Goal: Check status: Check status

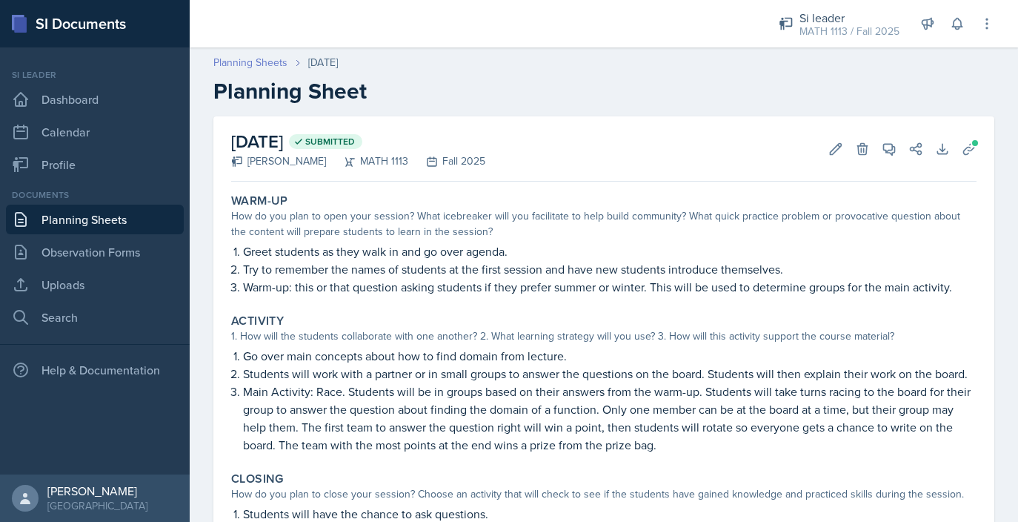
drag, startPoint x: 0, startPoint y: 0, endPoint x: 243, endPoint y: 61, distance: 250.6
click at [243, 61] on link "Planning Sheets" at bounding box center [250, 63] width 74 height 16
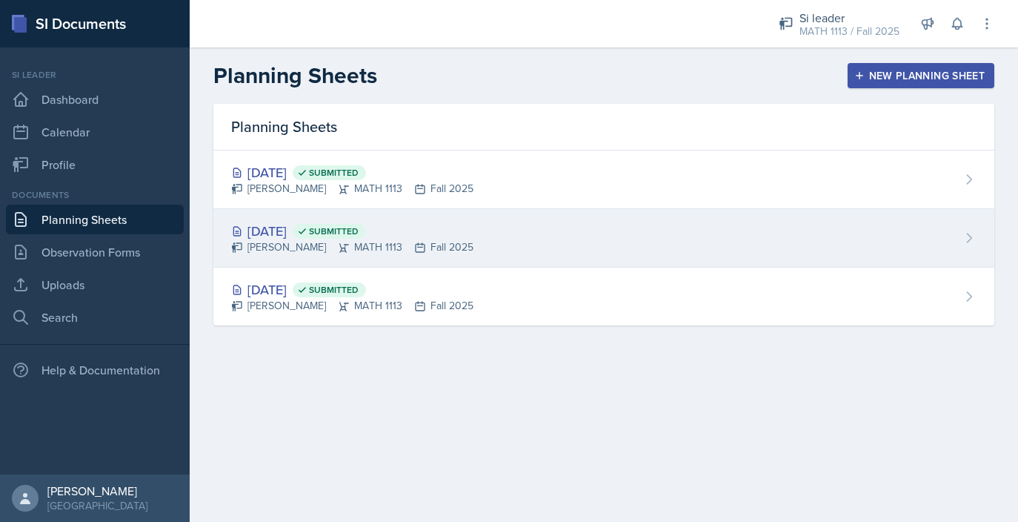
click at [657, 246] on div "[DATE] Submitted [PERSON_NAME] MATH 1113 Fall 2025" at bounding box center [603, 238] width 781 height 59
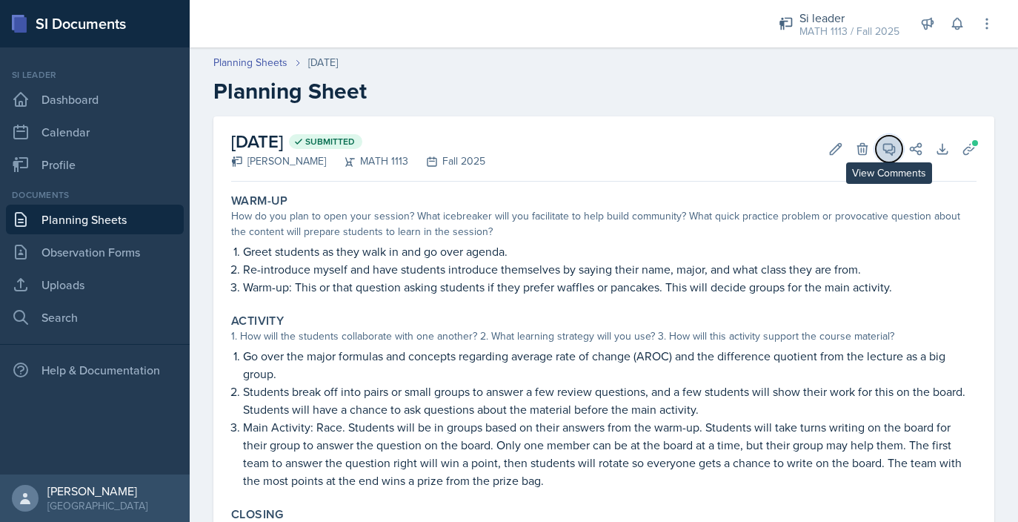
click at [880, 154] on button "View Comments" at bounding box center [889, 149] width 27 height 27
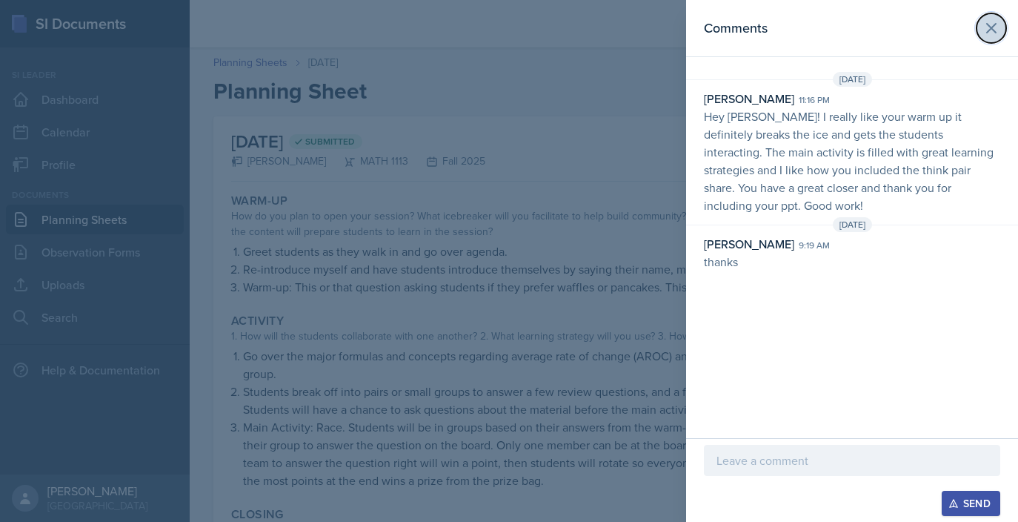
click at [993, 26] on icon at bounding box center [991, 28] width 9 height 9
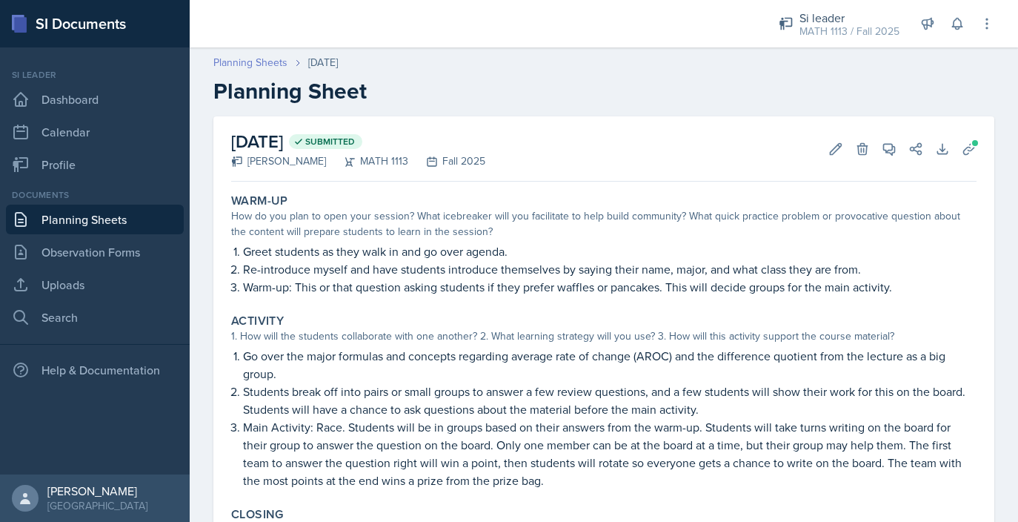
click at [236, 58] on link "Planning Sheets" at bounding box center [250, 63] width 74 height 16
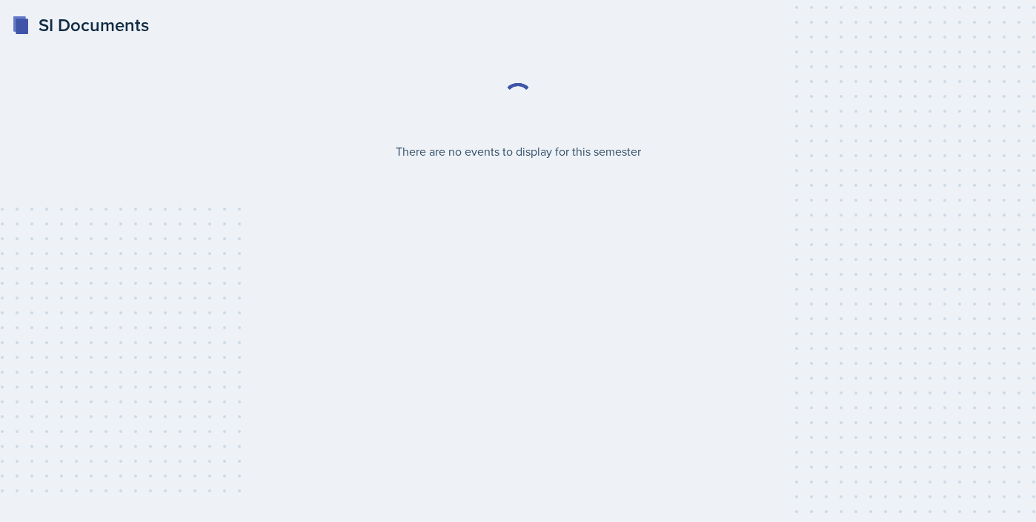
select select "2bed604d-1099-4043-b1bc-2365e8740244"
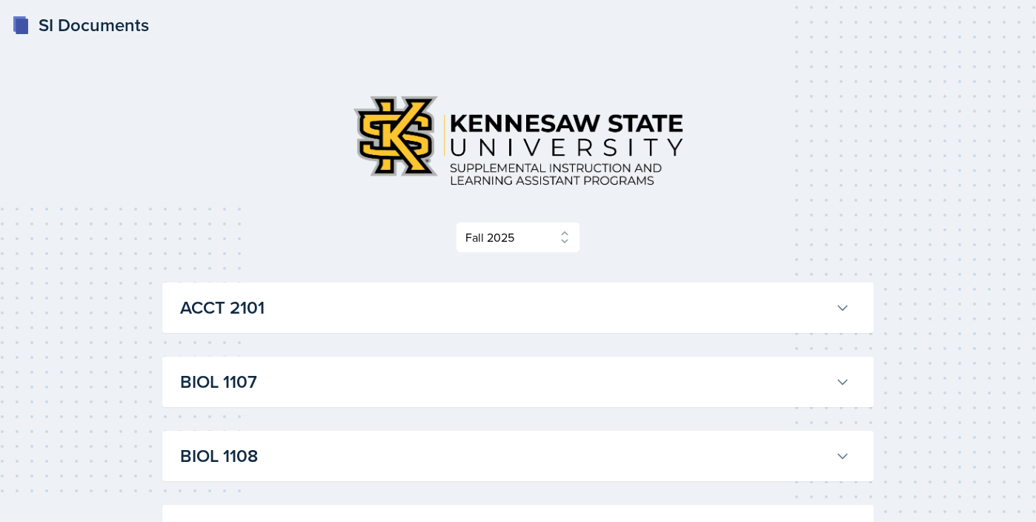
click at [311, 305] on h3 "ACCT 2101" at bounding box center [504, 307] width 649 height 27
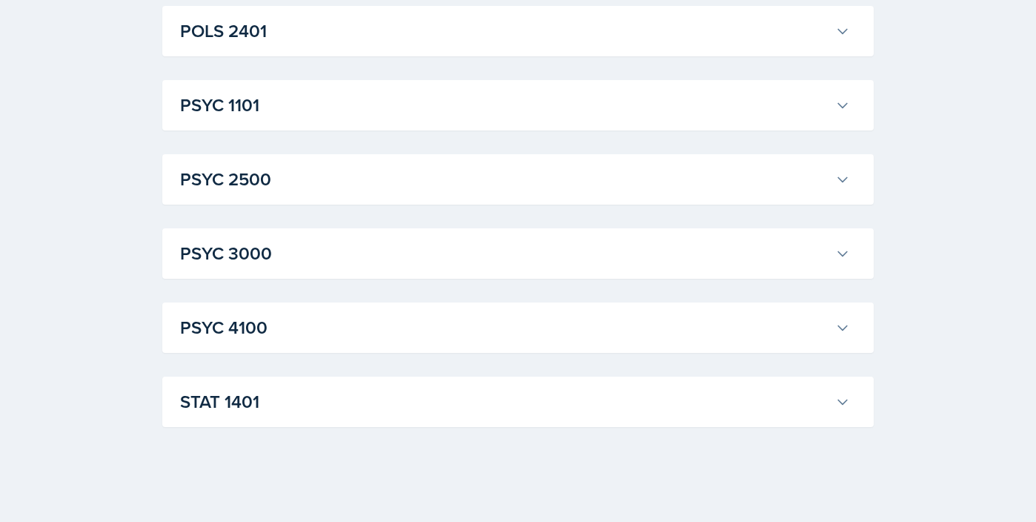
scroll to position [3974, 0]
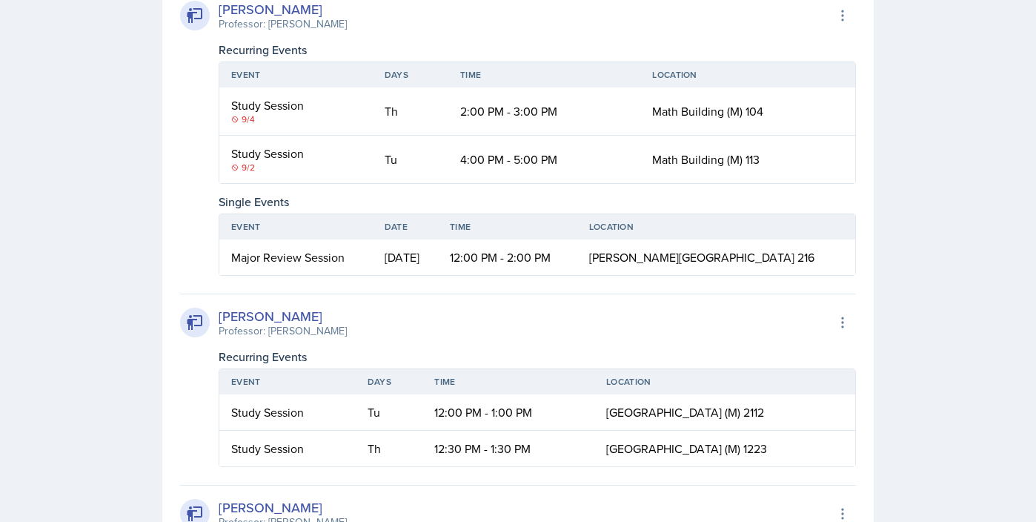
scroll to position [4033, 0]
